Goal: Communication & Community: Participate in discussion

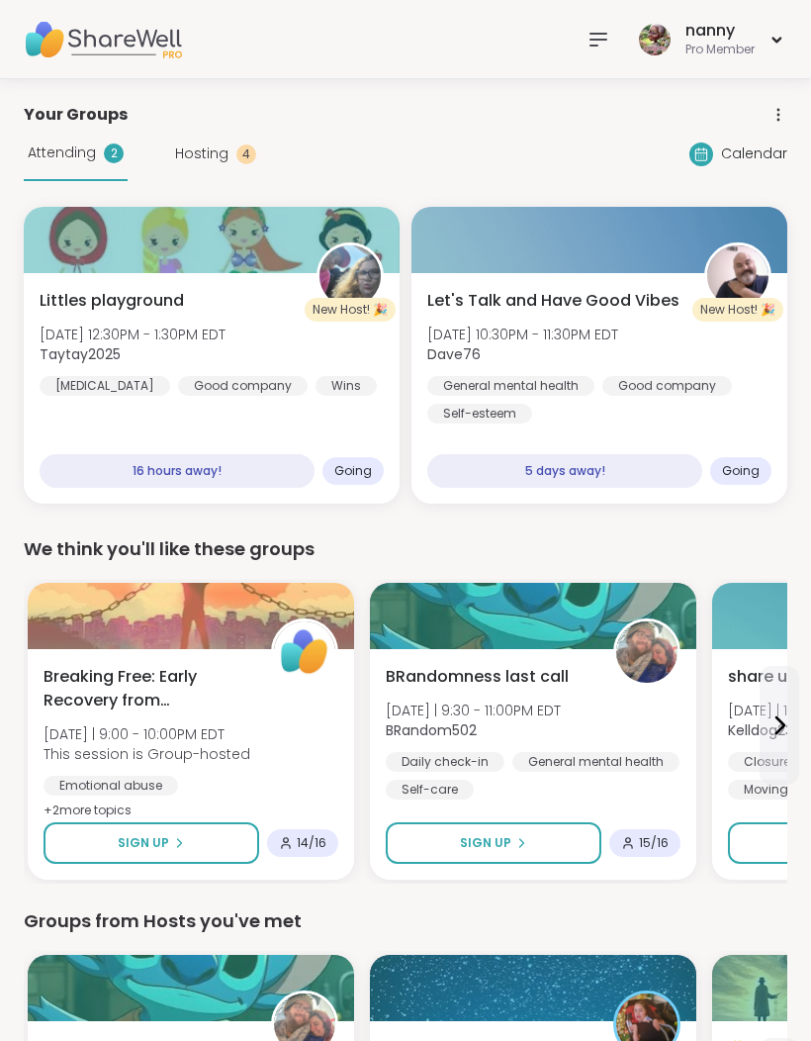
click at [93, 145] on span "Attending" at bounding box center [62, 152] width 68 height 21
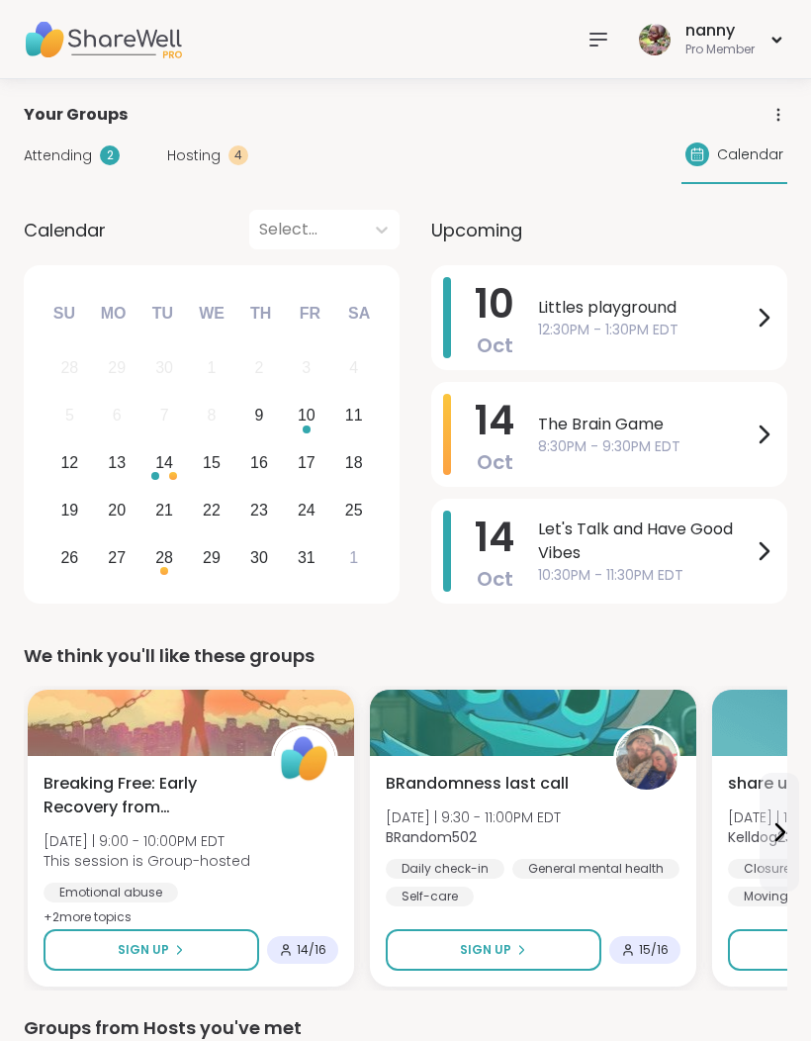
click at [789, 840] on icon at bounding box center [780, 832] width 24 height 24
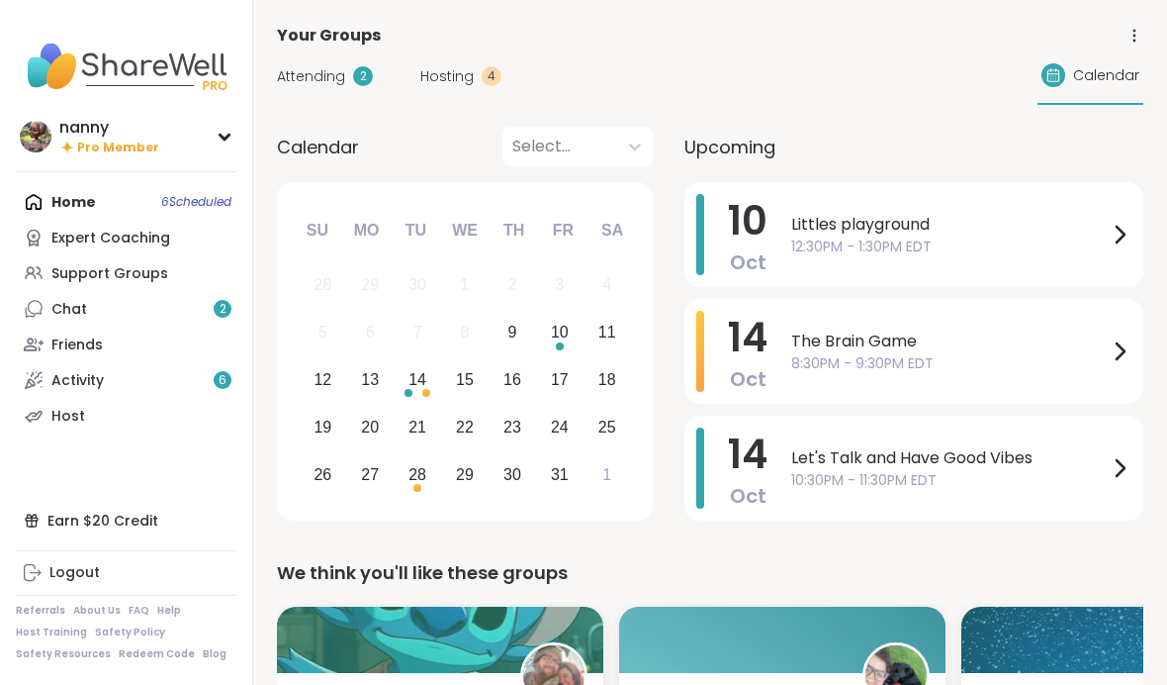
click at [810, 360] on div "14 Oct The Brain Game 8:30PM - 9:30PM EDT" at bounding box center [914, 351] width 459 height 105
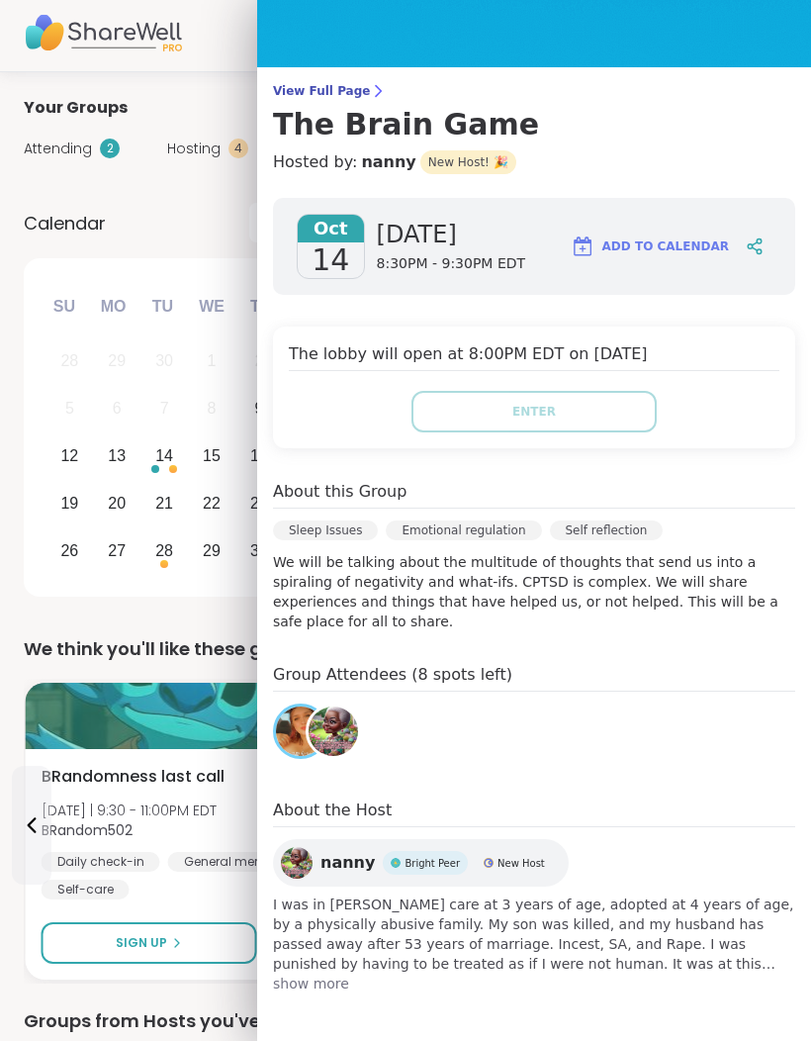
scroll to position [91, 0]
click at [352, 921] on span "I was in foster care at 3 years of age, adopted at 4 years of age, by a physica…" at bounding box center [534, 933] width 522 height 79
click at [349, 927] on span "I was in foster care at 3 years of age, adopted at 4 years of age, by a physica…" at bounding box center [534, 933] width 522 height 79
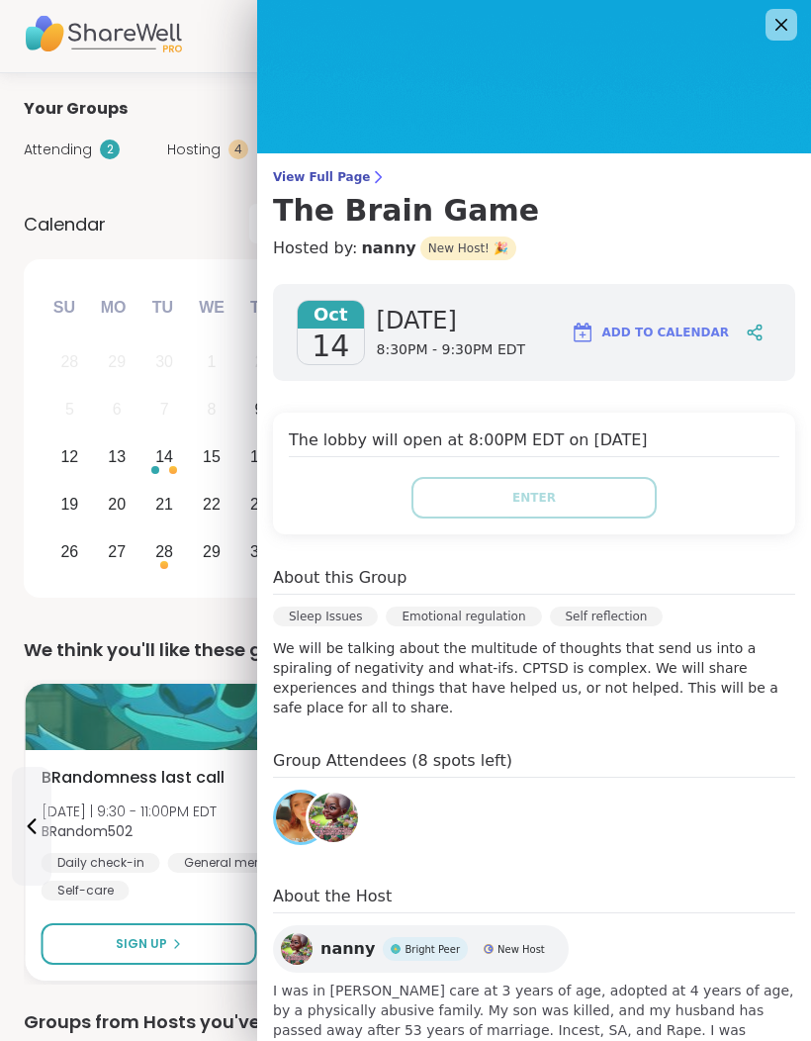
scroll to position [23, 0]
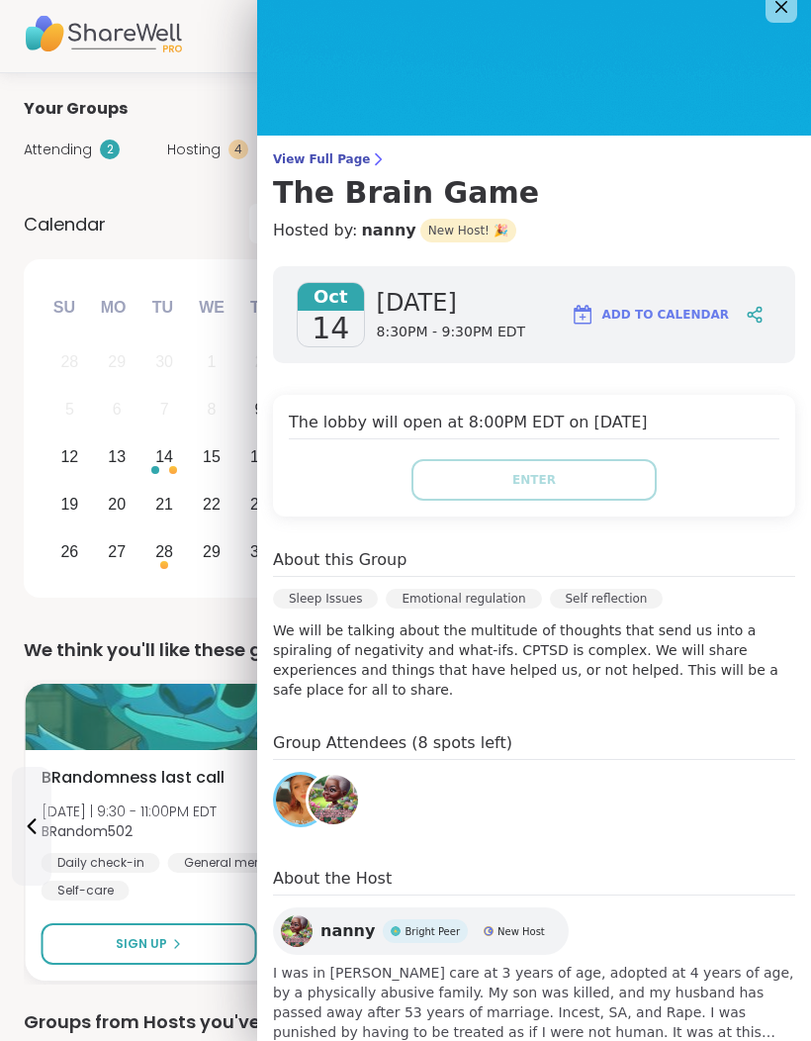
click at [266, 947] on div "Oct 14 Tuesday 8:30PM - 9:30PM EDT Add to Calendar The lobby will open at 8:00P…" at bounding box center [534, 663] width 554 height 827
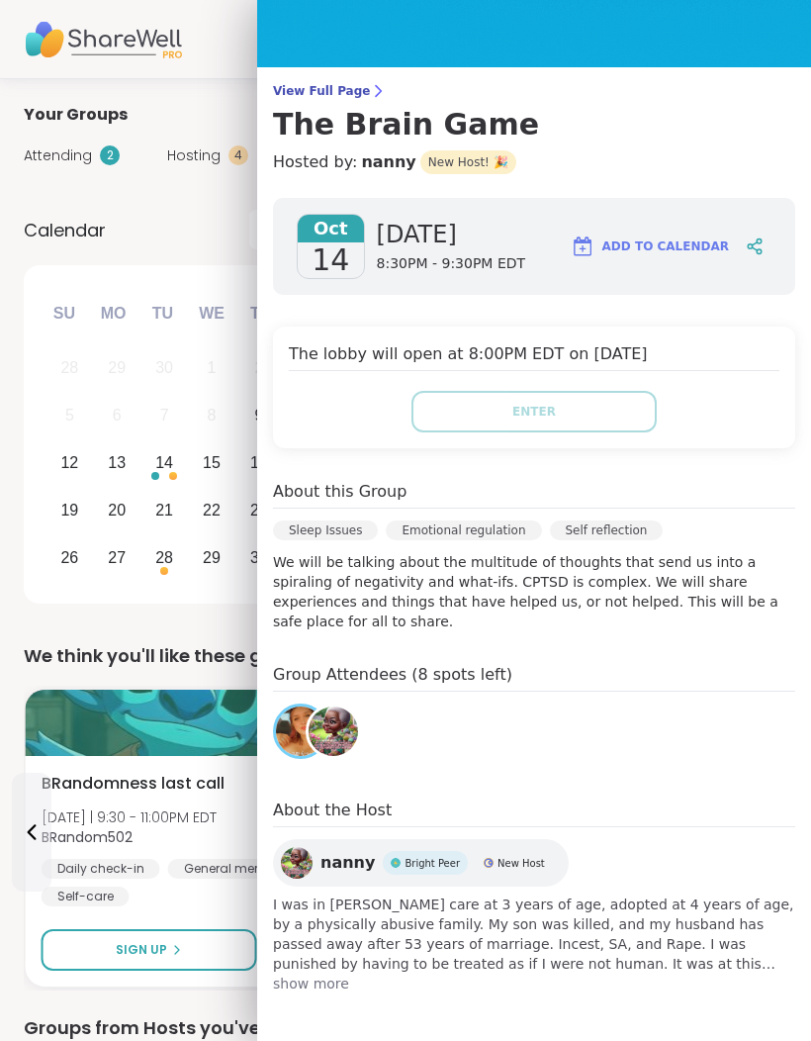
scroll to position [91, 0]
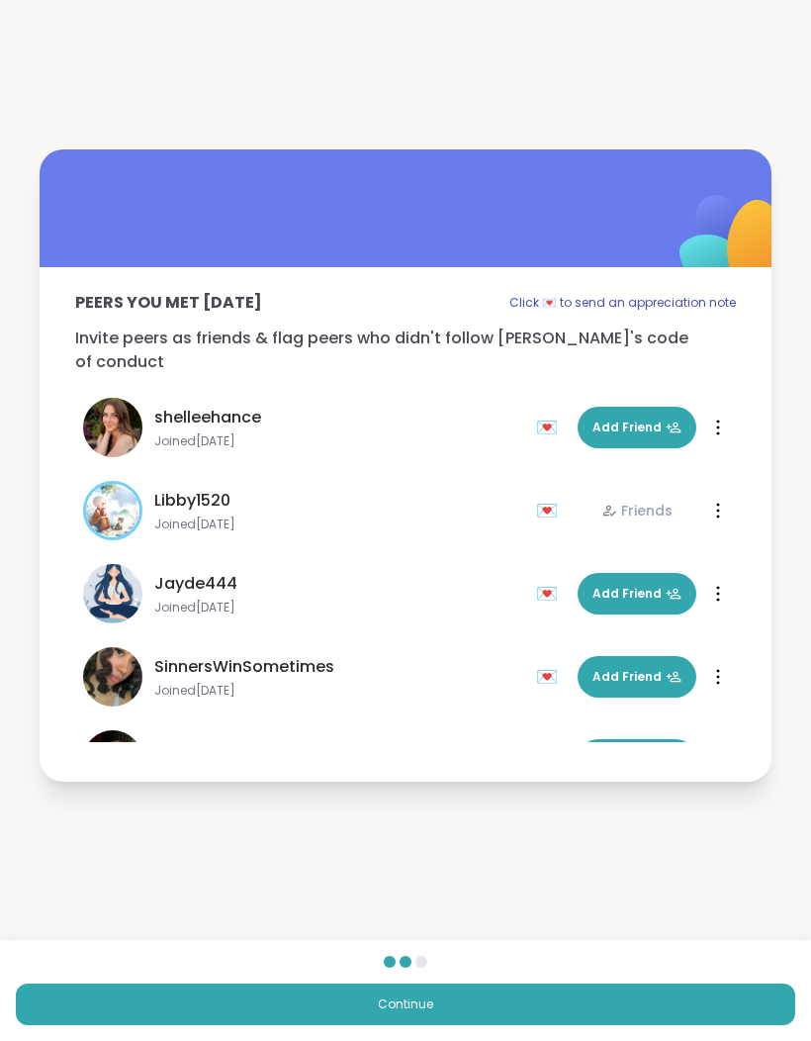
click at [395, 1005] on span "Continue" at bounding box center [405, 1004] width 55 height 18
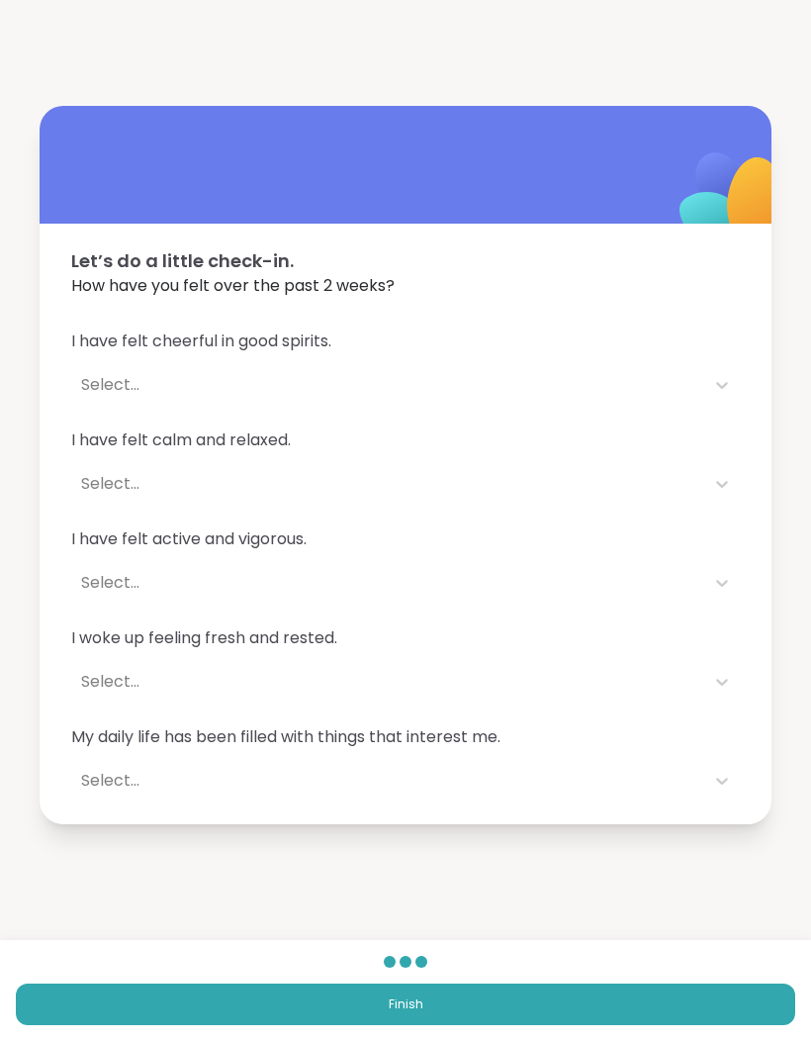
click at [409, 1012] on span "Finish" at bounding box center [406, 1004] width 35 height 18
